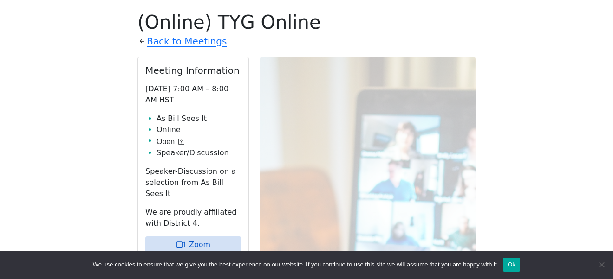
scroll to position [315, 0]
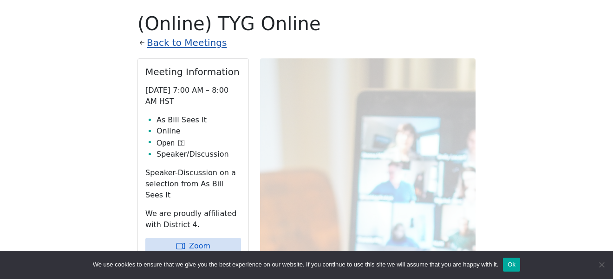
click at [184, 47] on link "Back to Meetings" at bounding box center [187, 43] width 80 height 16
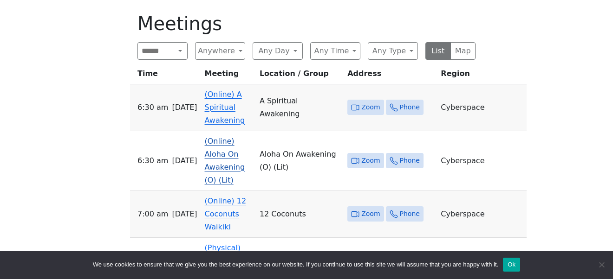
scroll to position [319, 0]
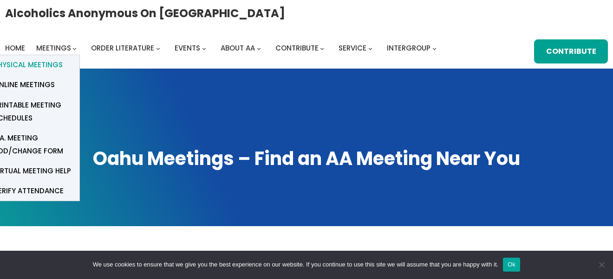
click at [39, 68] on span "Physical Meetings" at bounding box center [28, 64] width 69 height 13
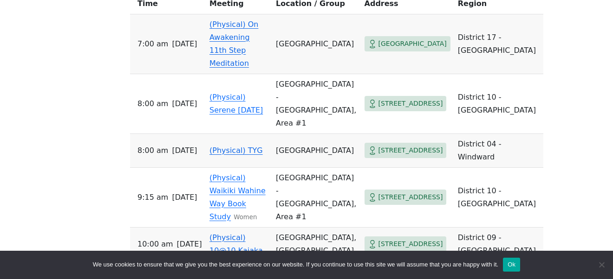
scroll to position [388, 0]
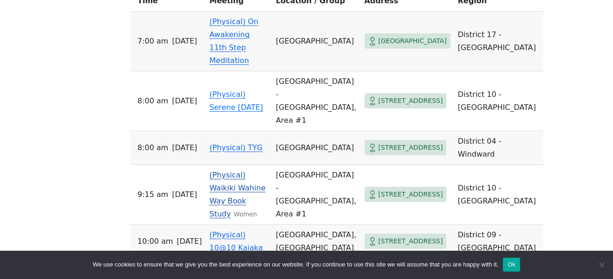
click at [223, 171] on link "(Physical) Waikiki Wahine Way Book Study" at bounding box center [237, 195] width 56 height 48
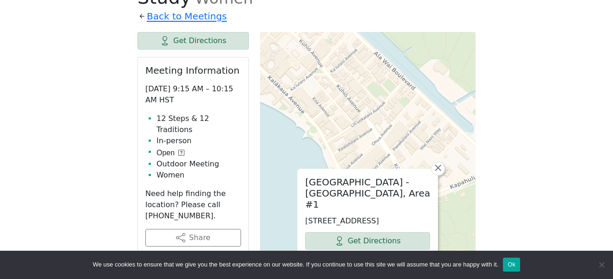
scroll to position [365, 0]
